Goal: Task Accomplishment & Management: Manage account settings

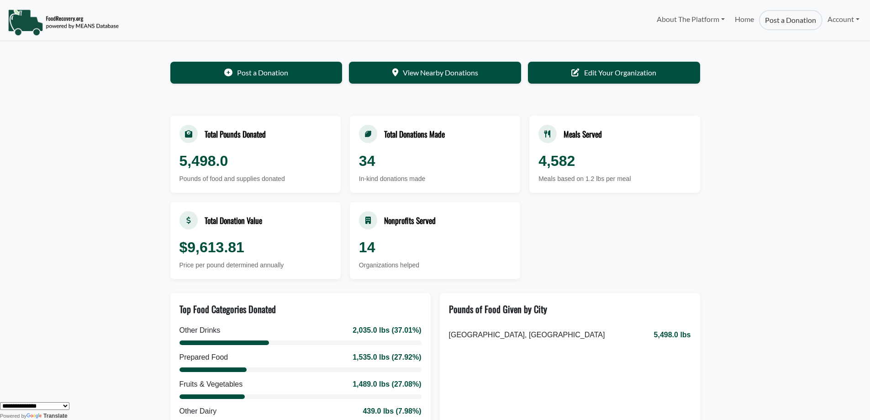
click at [782, 19] on link "Post a Donation" at bounding box center [790, 20] width 63 height 20
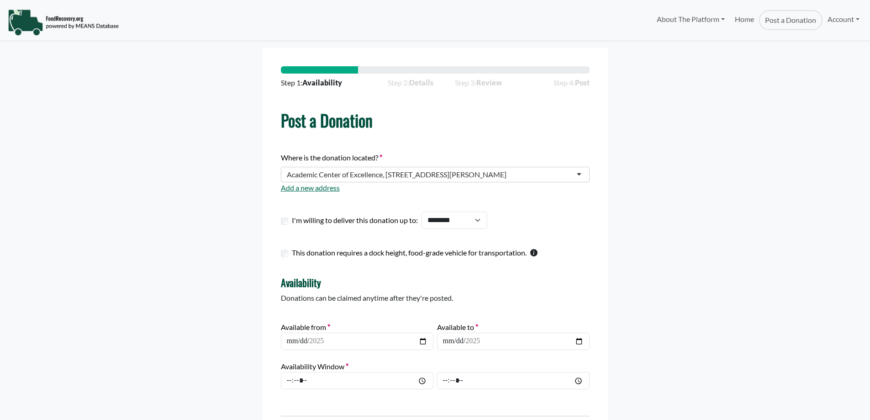
select select "Language Translate Widget"
click at [839, 20] on link "Account" at bounding box center [843, 19] width 42 height 18
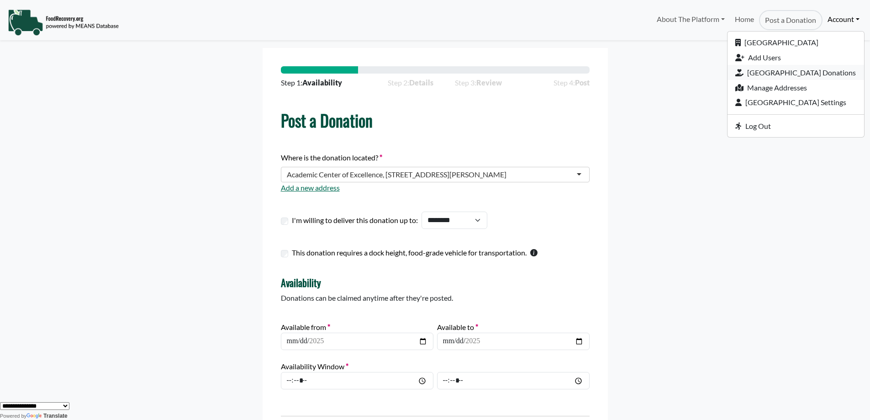
click at [760, 74] on link "[GEOGRAPHIC_DATA] Donations" at bounding box center [795, 72] width 137 height 15
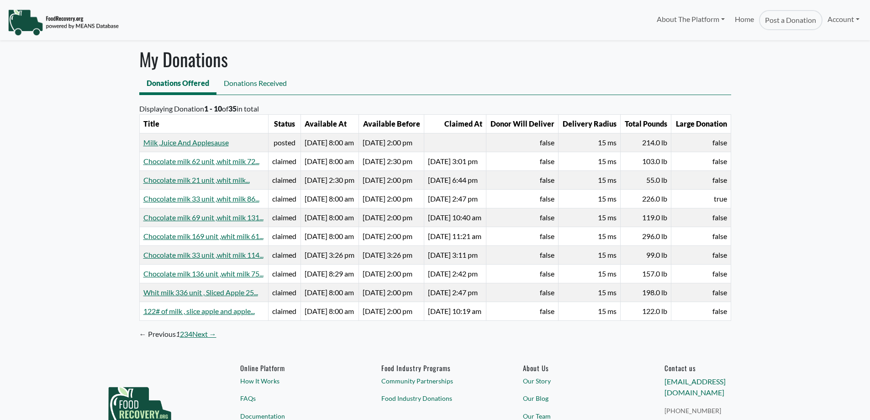
select select "Language Translate Widget"
